Goal: Check status: Check status

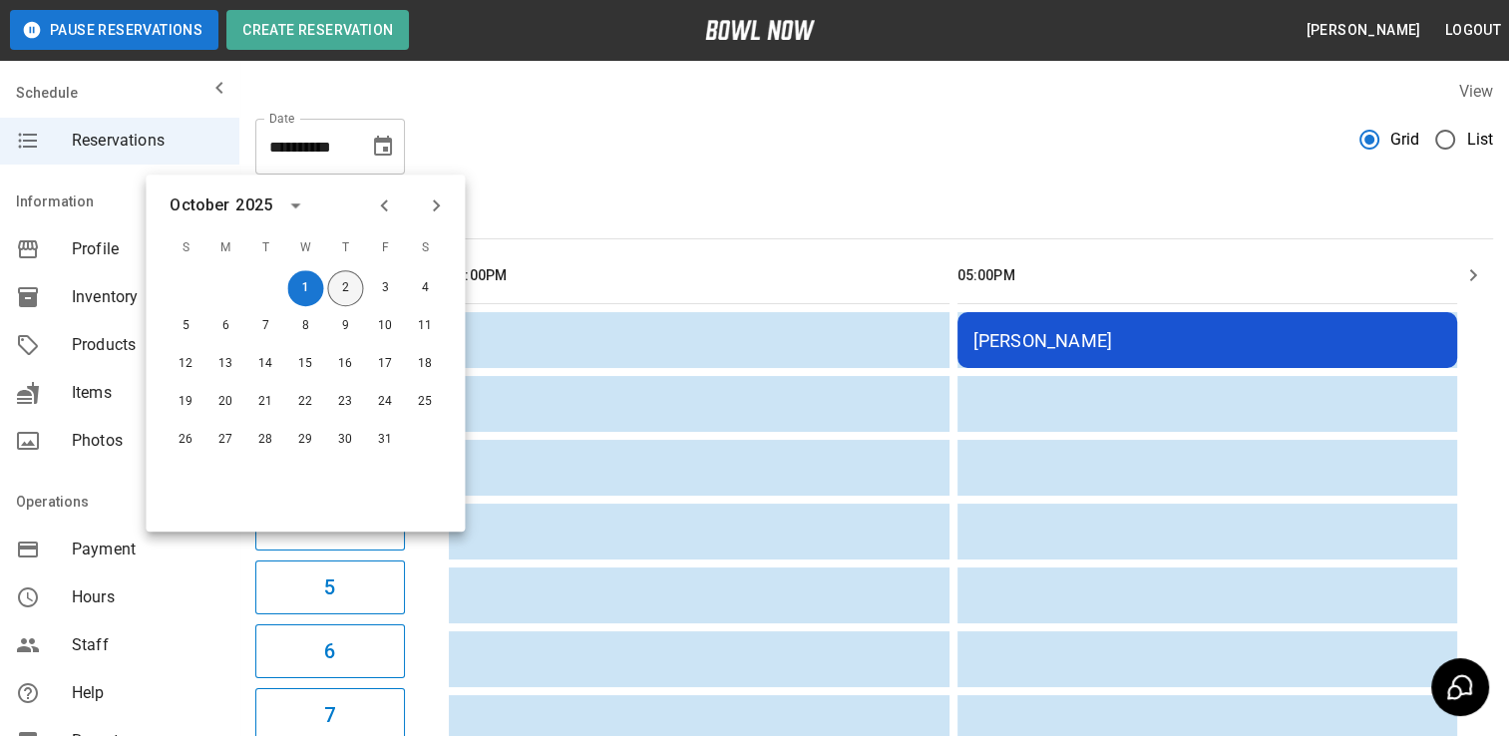
click at [352, 286] on button "2" at bounding box center [345, 288] width 36 height 36
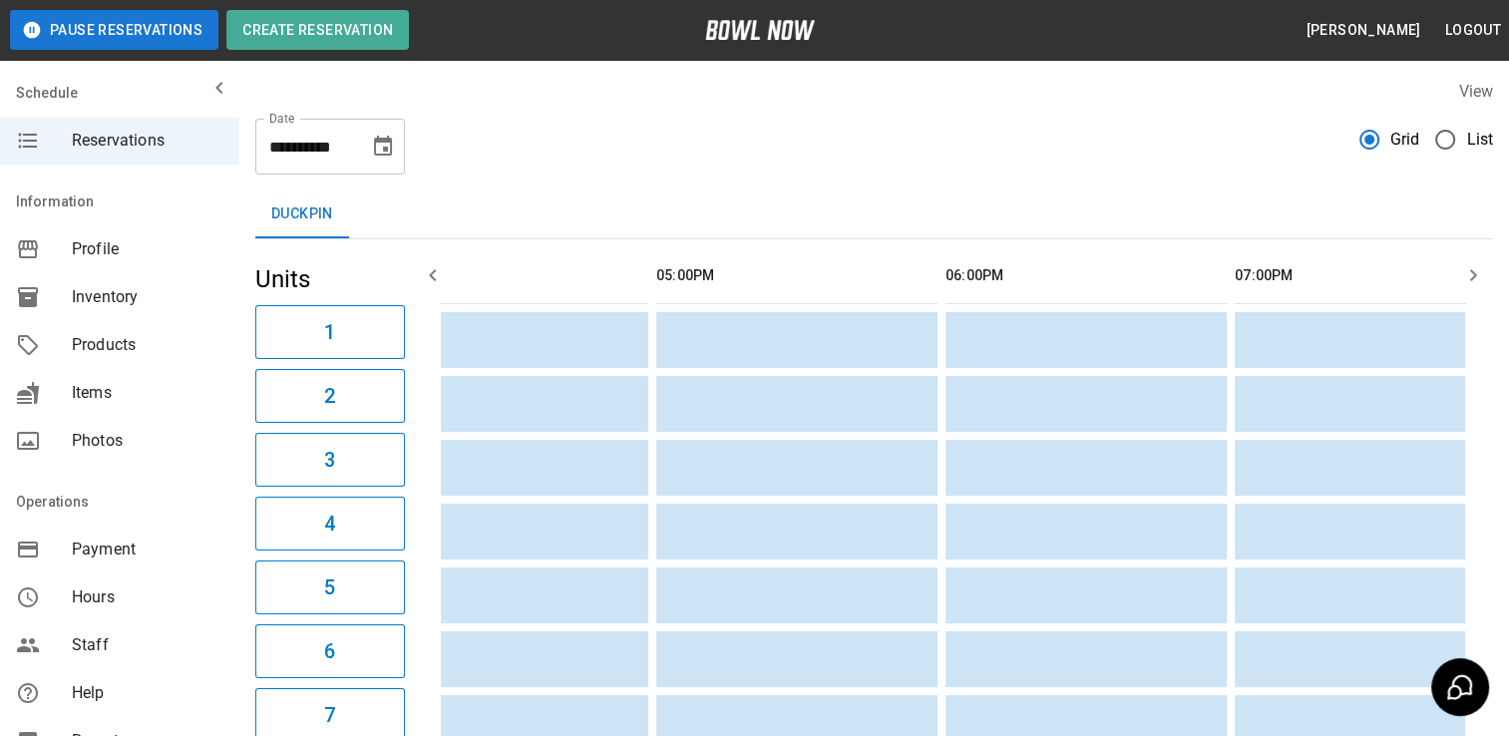
click at [386, 160] on button "Choose date, selected date is Oct 2, 2025" at bounding box center [383, 147] width 40 height 40
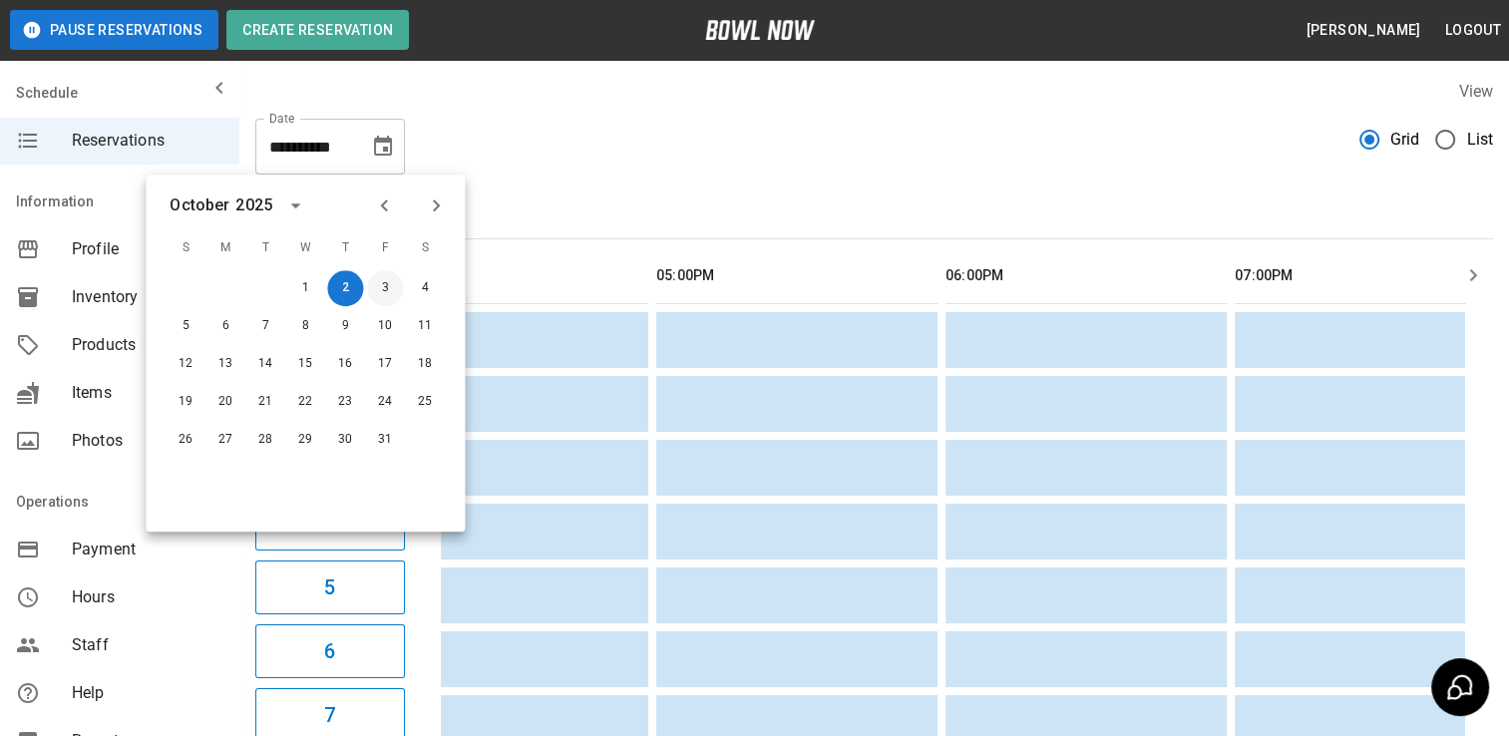
click at [393, 285] on button "3" at bounding box center [385, 288] width 36 height 36
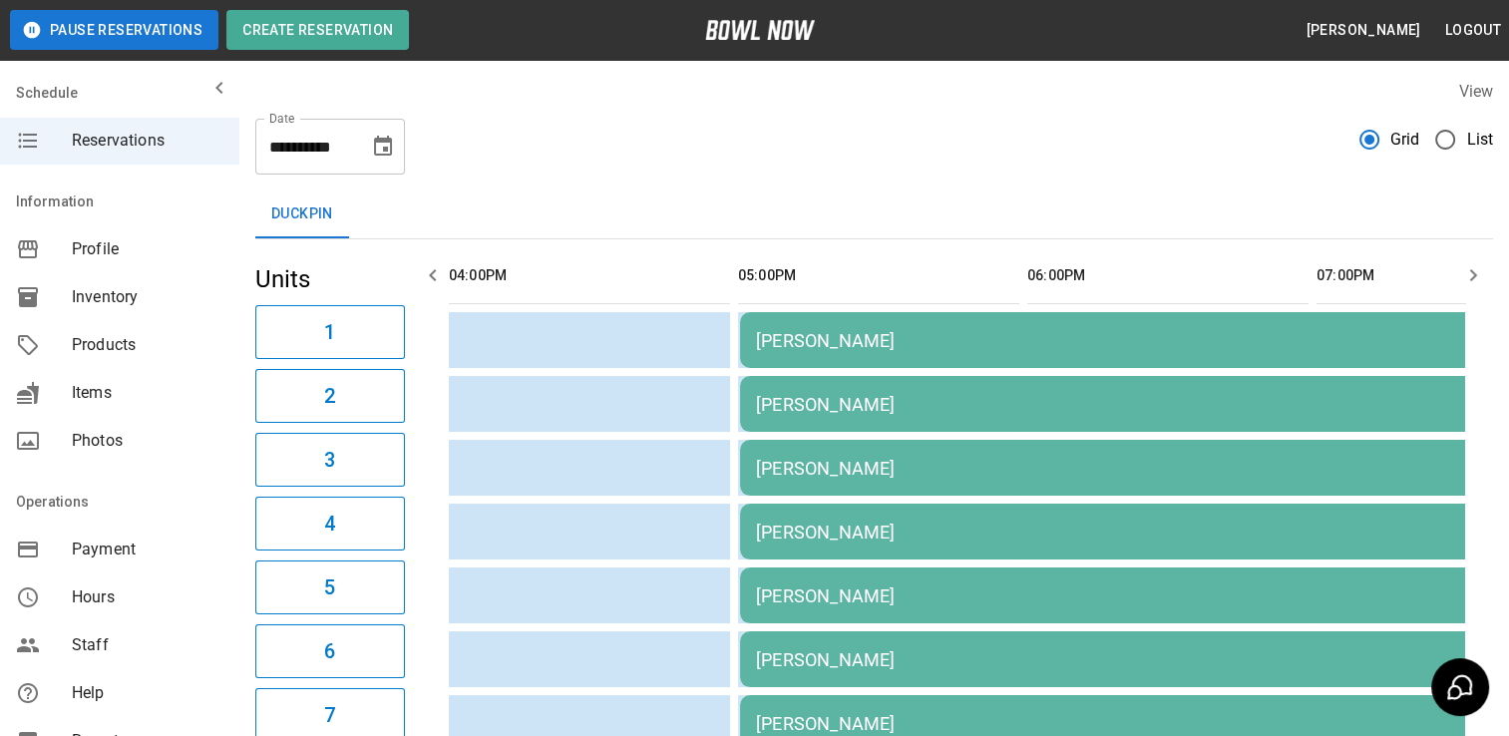
click at [827, 348] on div "[PERSON_NAME]" at bounding box center [1173, 340] width 834 height 21
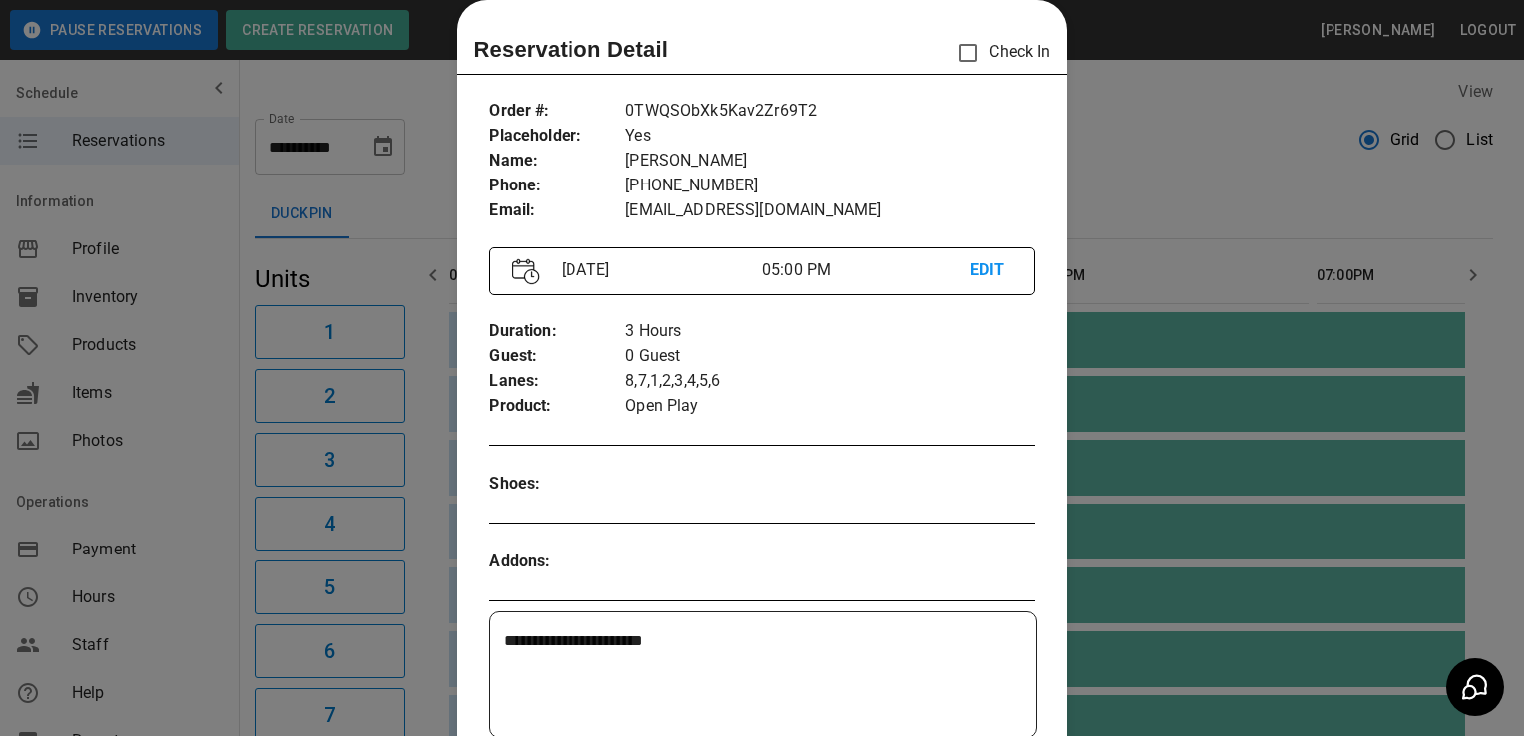
click at [182, 617] on div at bounding box center [762, 368] width 1524 height 736
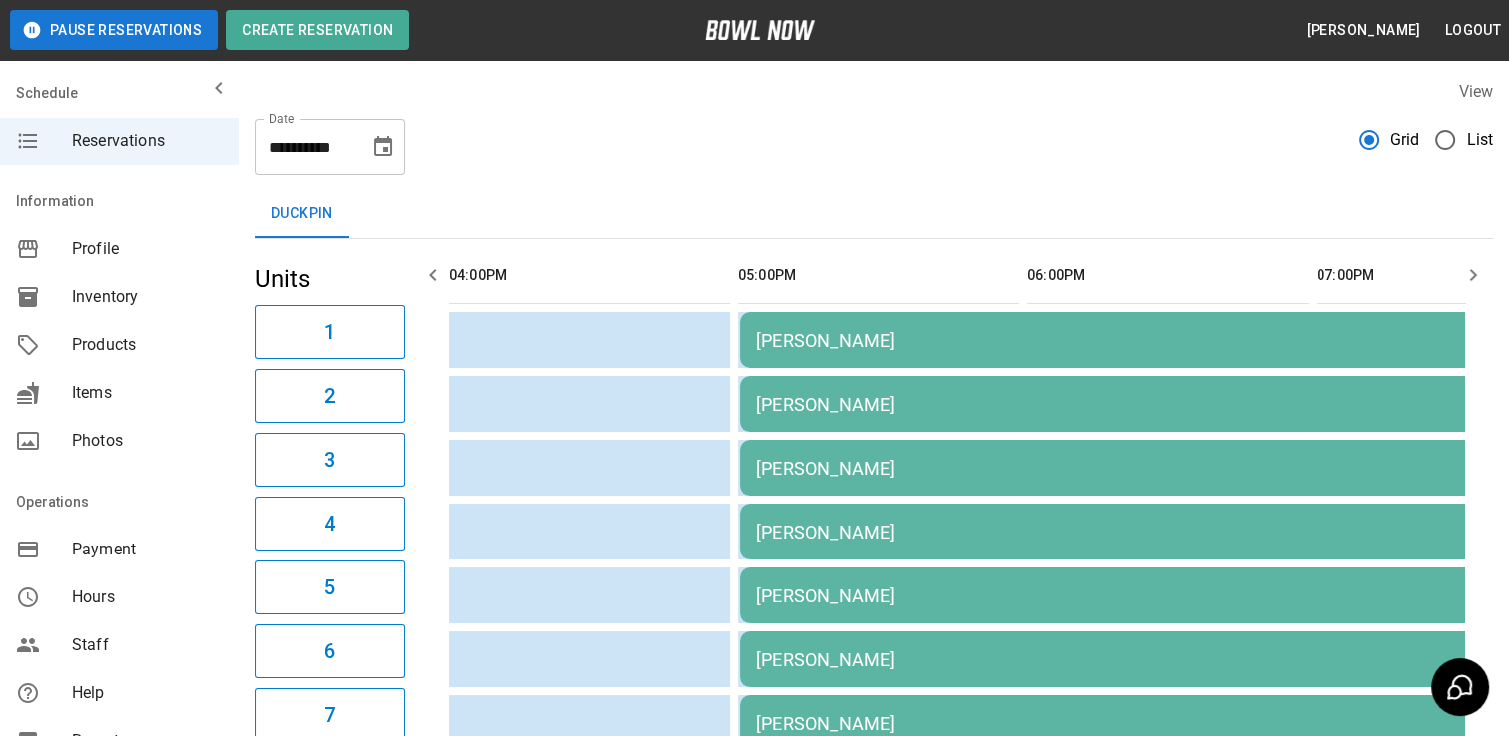
click at [810, 337] on div "[PERSON_NAME]" at bounding box center [1173, 340] width 834 height 21
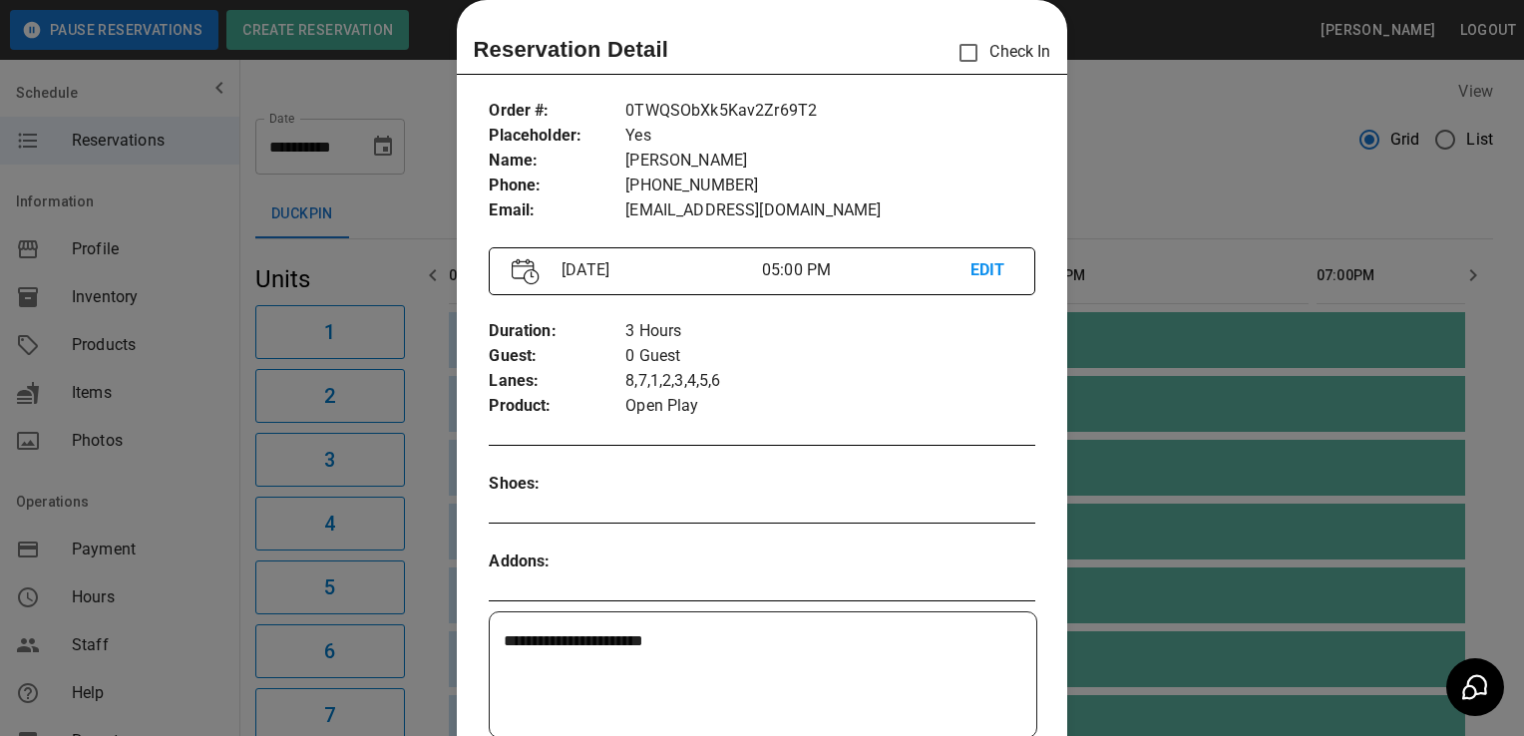
click at [189, 601] on div at bounding box center [762, 368] width 1524 height 736
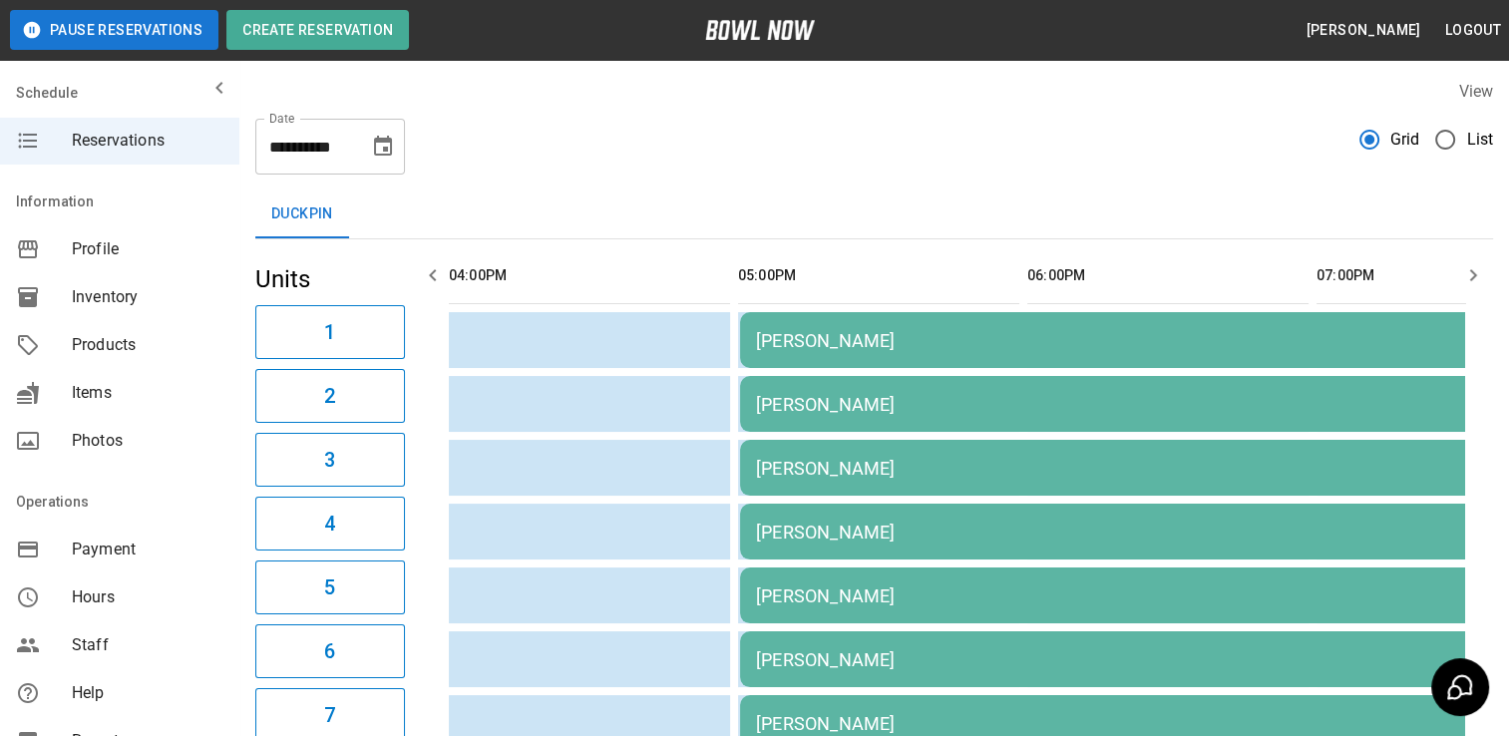
click at [379, 145] on icon "Choose date, selected date is Oct 3, 2025" at bounding box center [383, 147] width 24 height 24
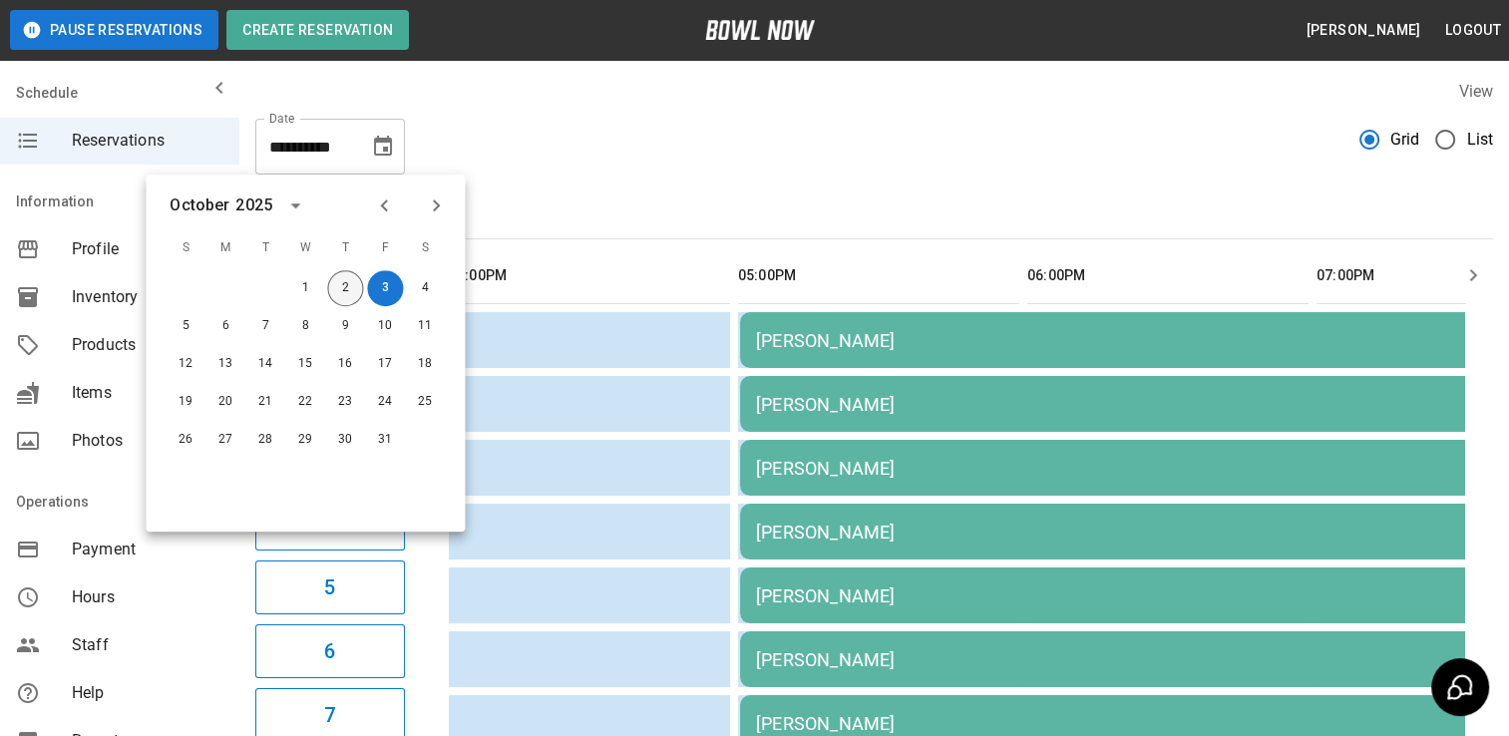
click at [352, 287] on button "2" at bounding box center [345, 288] width 36 height 36
type input "**********"
